Goal: Navigation & Orientation: Go to known website

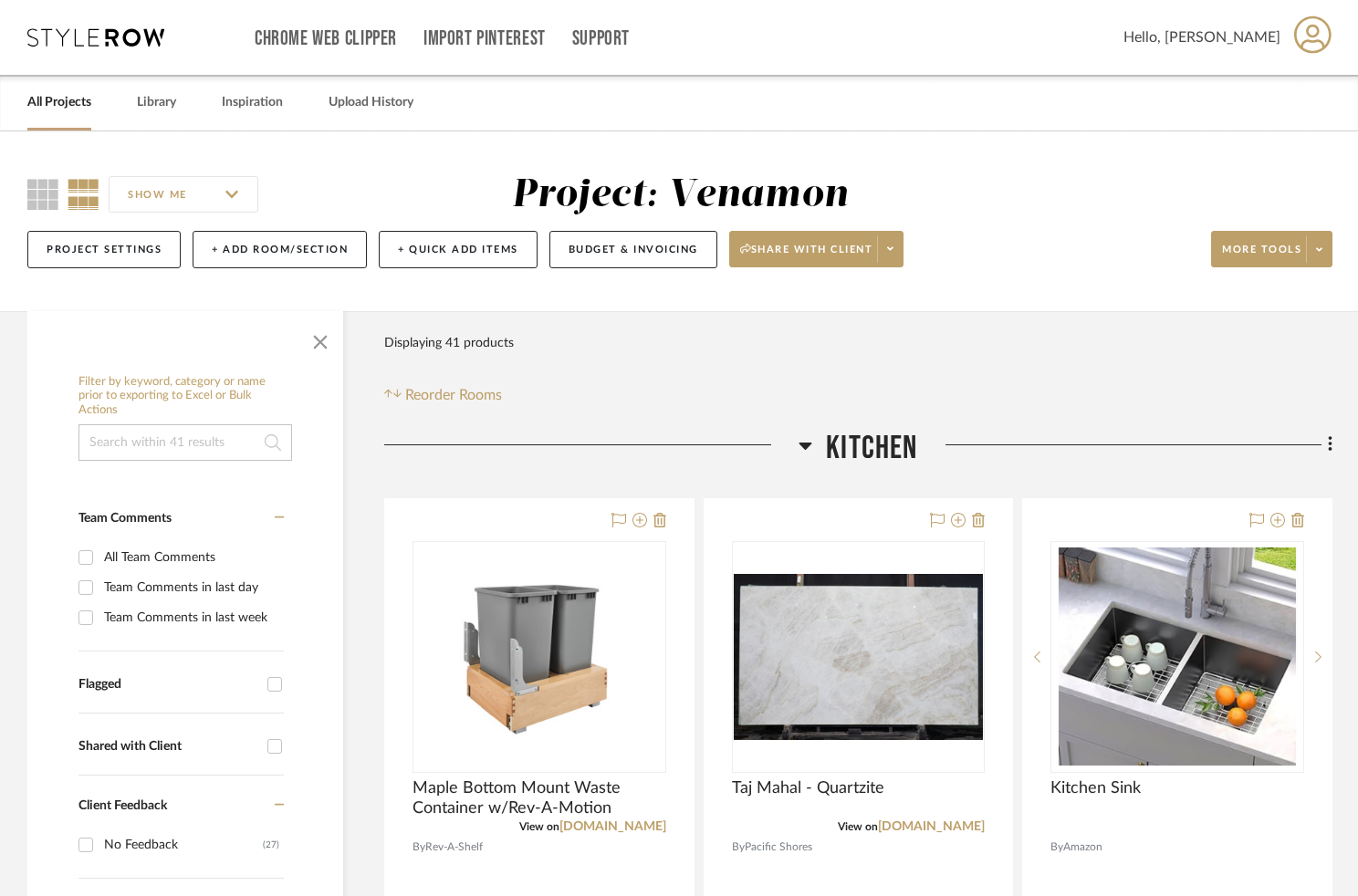
click at [73, 96] on link "All Projects" at bounding box center [59, 103] width 64 height 25
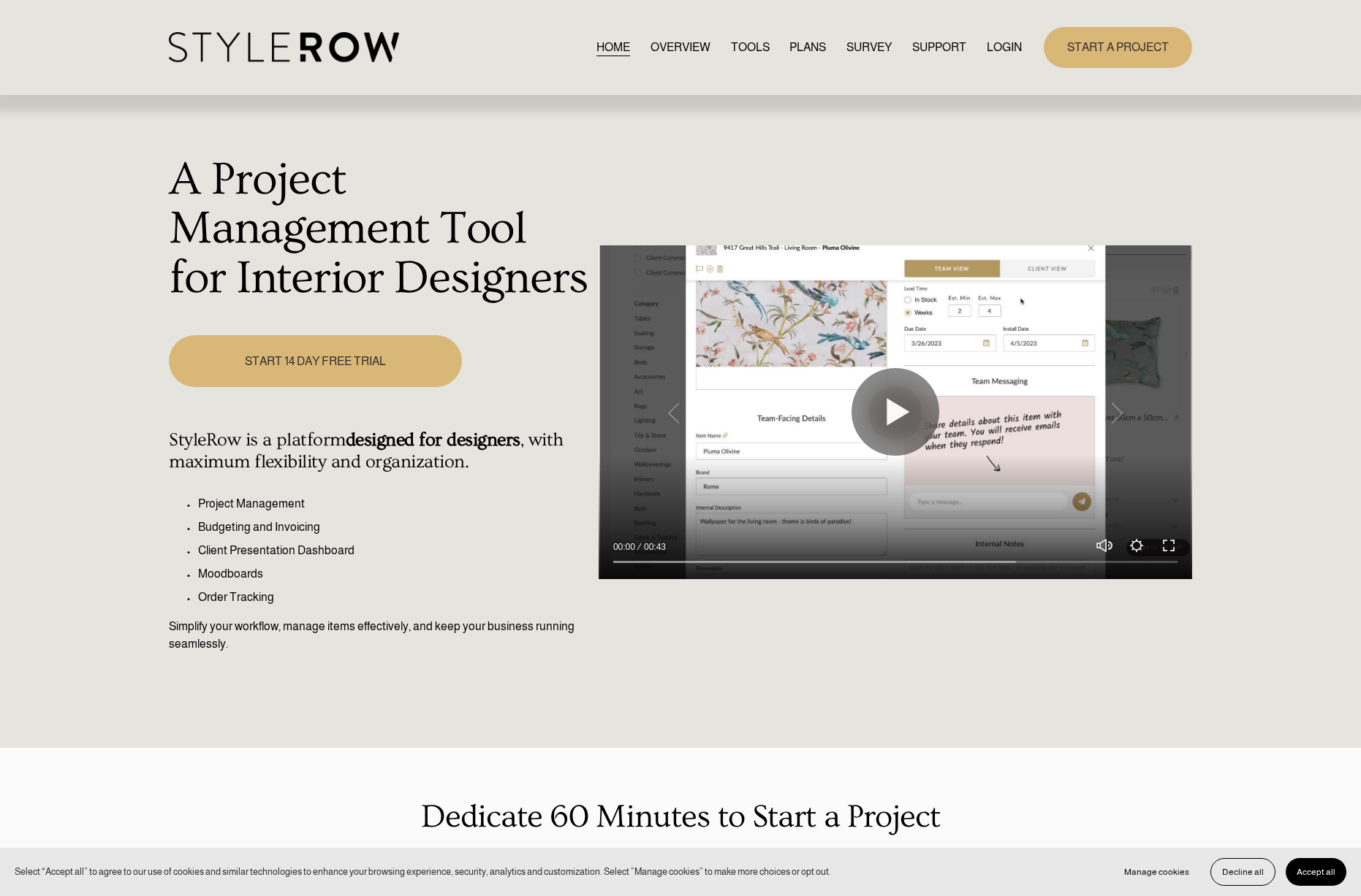
click at [989, 40] on link "LOGIN" at bounding box center [1004, 47] width 35 height 20
